Goal: Find specific page/section: Find specific page/section

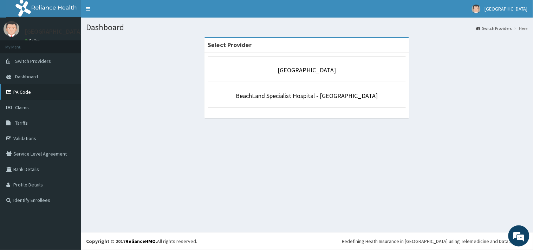
click at [32, 97] on link "PA Code" at bounding box center [40, 91] width 81 height 15
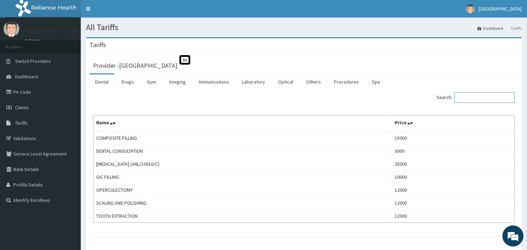
click at [469, 98] on input "Search:" at bounding box center [485, 97] width 60 height 11
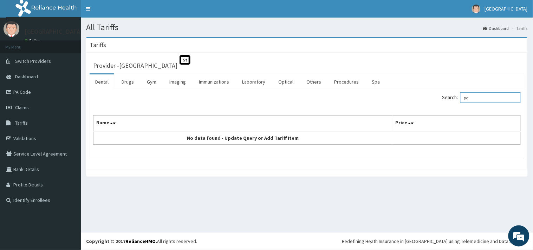
type input "p"
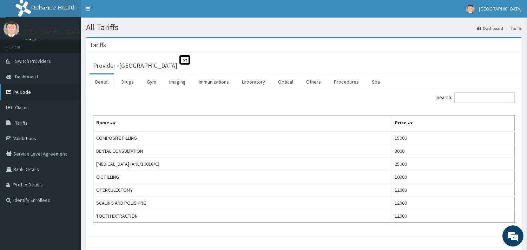
click at [34, 95] on link "PA Code" at bounding box center [40, 91] width 81 height 15
